Goal: Information Seeking & Learning: Check status

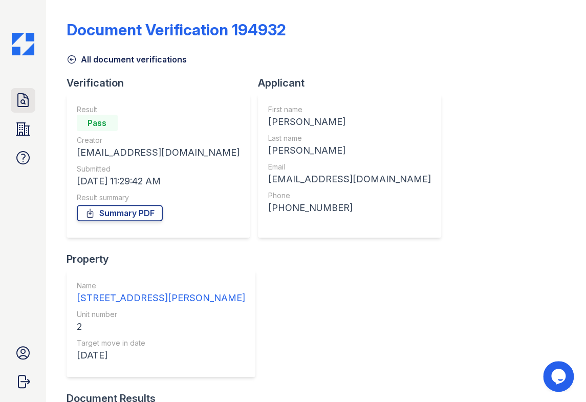
scroll to position [79, 0]
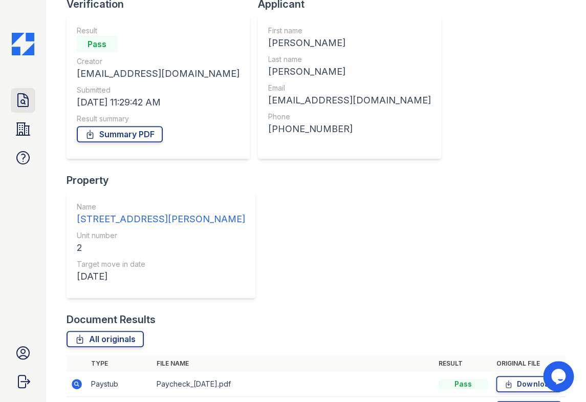
click at [20, 101] on icon at bounding box center [23, 100] width 16 height 16
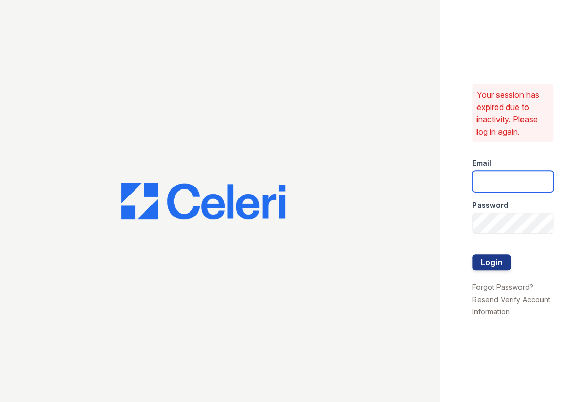
click at [503, 180] on input "email" at bounding box center [513, 182] width 81 height 22
type input "jessica@hifipm.com"
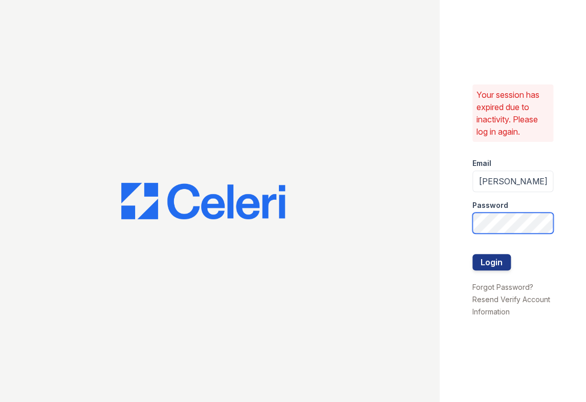
click at [473, 254] on button "Login" at bounding box center [492, 262] width 38 height 16
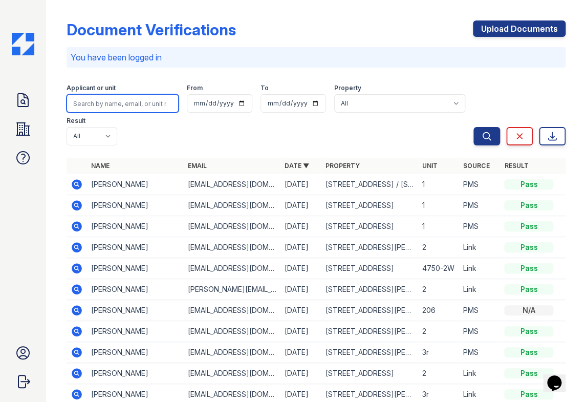
click at [116, 103] on input "search" at bounding box center [123, 103] width 113 height 18
paste input "Daniela | Last Name:| Pepe"
type input "Daniela | Last Name:| Pepe"
click at [127, 101] on input "Daniela | Last Name:| Pepe" at bounding box center [123, 103] width 113 height 18
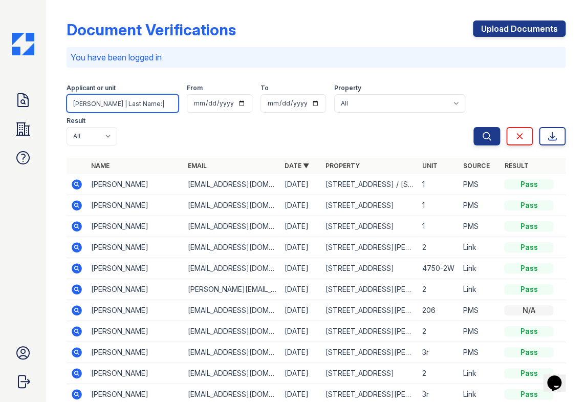
click at [127, 101] on input "Daniela | Last Name:| Pepe" at bounding box center [123, 103] width 113 height 18
paste input "Jack Ryan"
type input "Jack Ryan"
click at [474, 133] on button "Search" at bounding box center [487, 136] width 27 height 18
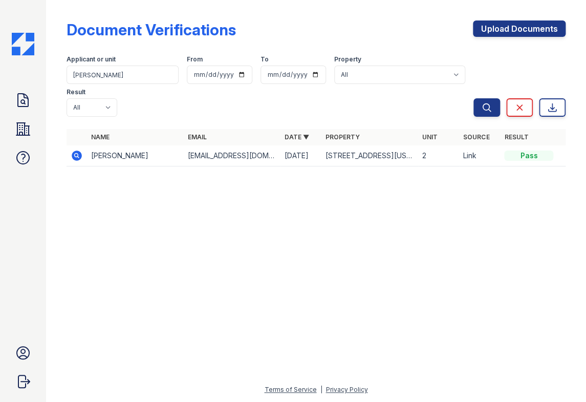
click at [73, 154] on icon at bounding box center [77, 156] width 10 height 10
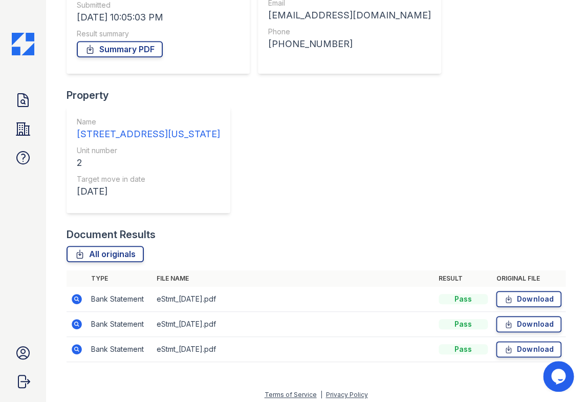
scroll to position [168, 0]
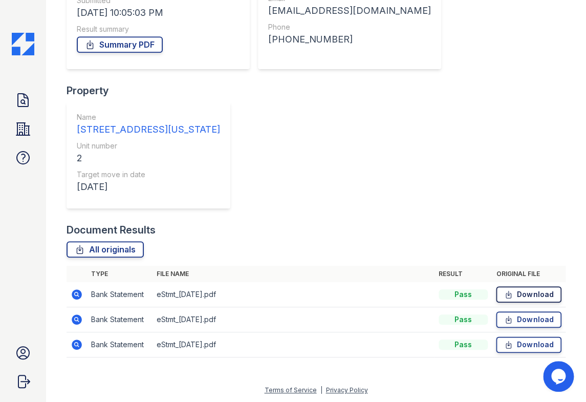
click at [506, 291] on icon at bounding box center [508, 294] width 5 height 7
click at [504, 319] on icon at bounding box center [508, 319] width 9 height 10
click at [504, 343] on icon at bounding box center [508, 344] width 9 height 10
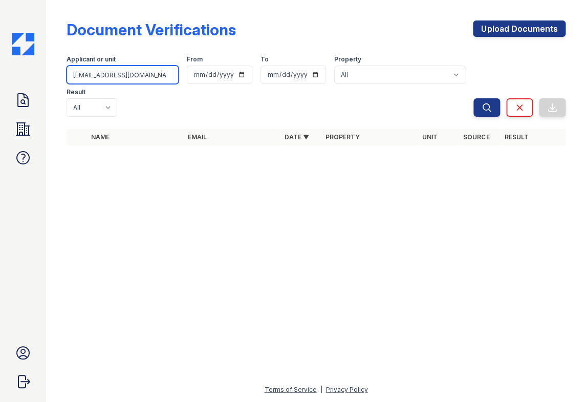
click at [148, 75] on input "[EMAIL_ADDRESS][DOMAIN_NAME]" at bounding box center [123, 75] width 113 height 18
click at [486, 110] on icon "submit" at bounding box center [487, 107] width 8 height 8
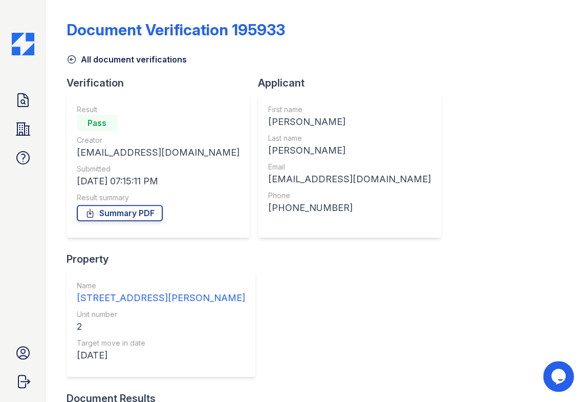
scroll to position [79, 0]
